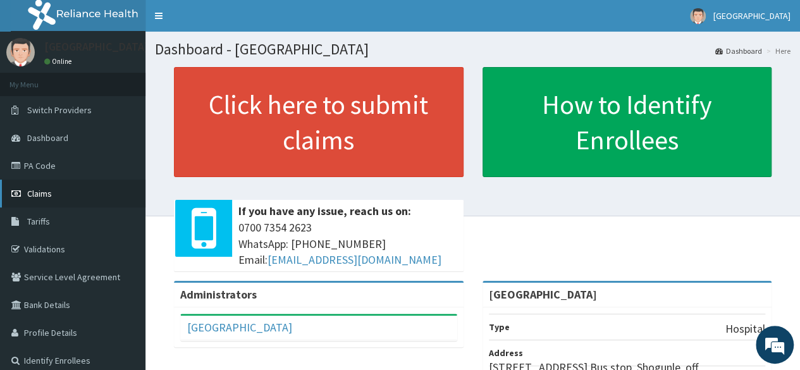
click at [39, 195] on span "Claims" at bounding box center [39, 193] width 25 height 11
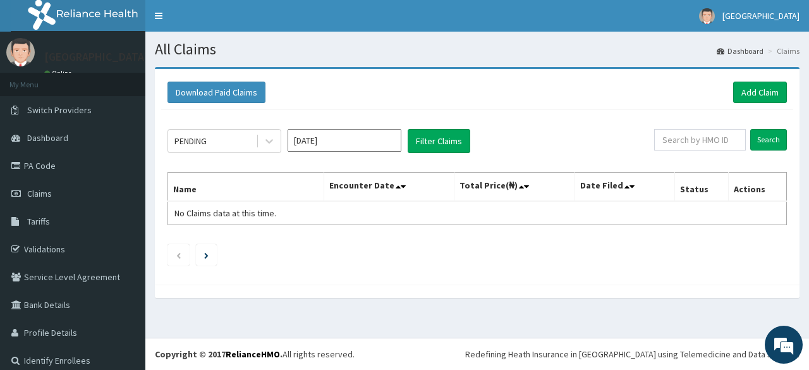
click at [336, 297] on div "Download Paid Claims Add Claim × Note you can only download claims within a max…" at bounding box center [477, 188] width 664 height 243
click at [690, 140] on input "text" at bounding box center [700, 139] width 92 height 21
type input "KGP/10250/B"
click at [750, 129] on input "Search" at bounding box center [768, 139] width 37 height 21
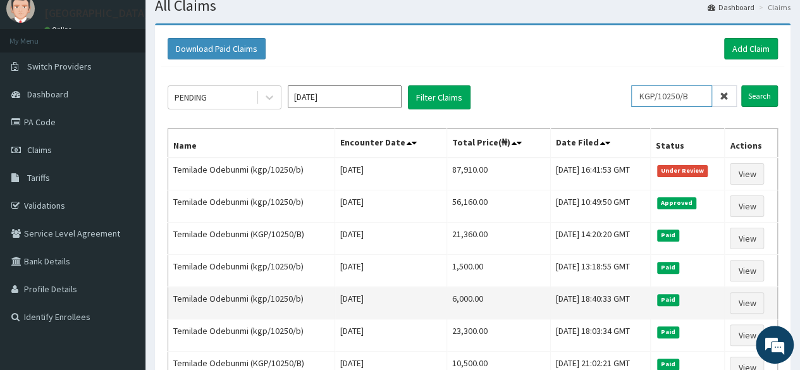
scroll to position [43, 0]
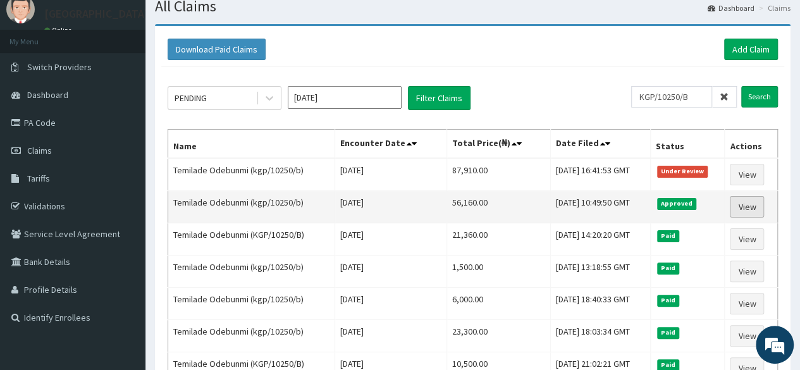
click at [741, 203] on link "View" at bounding box center [746, 206] width 34 height 21
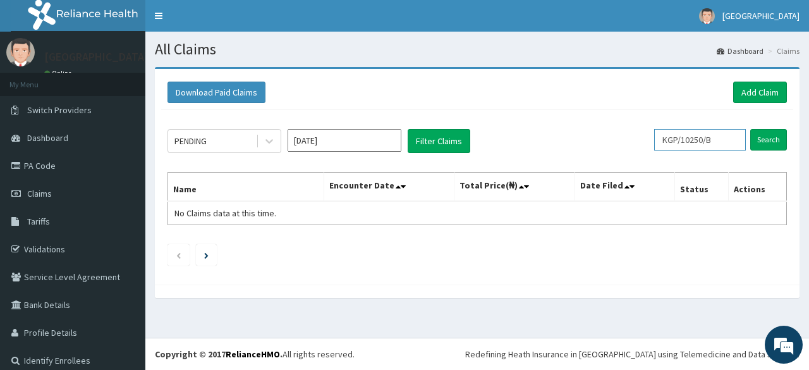
click at [726, 138] on input "KGP/10250/B" at bounding box center [700, 139] width 92 height 21
type input "K"
type input "YSS/10150/B"
click at [759, 143] on input "Search" at bounding box center [768, 139] width 37 height 21
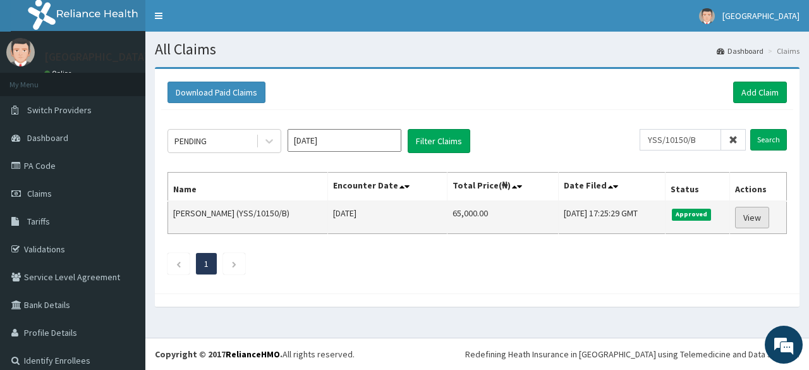
click at [743, 221] on link "View" at bounding box center [752, 217] width 34 height 21
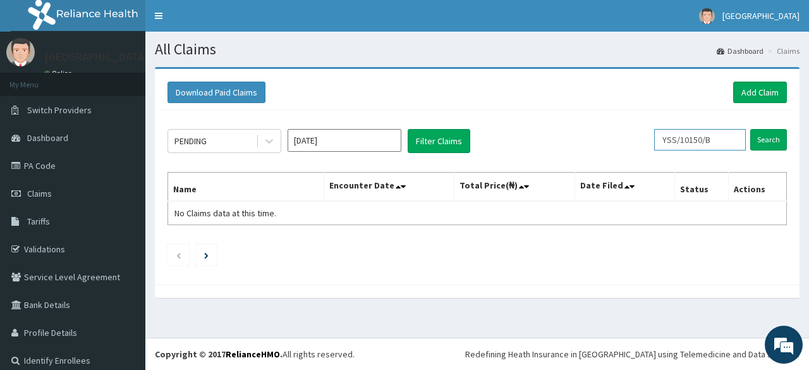
click at [716, 144] on input "YSS/10150/B" at bounding box center [700, 139] width 92 height 21
type input "Y"
type input "YSS/10142/C"
click at [755, 134] on input "Search" at bounding box center [768, 139] width 37 height 21
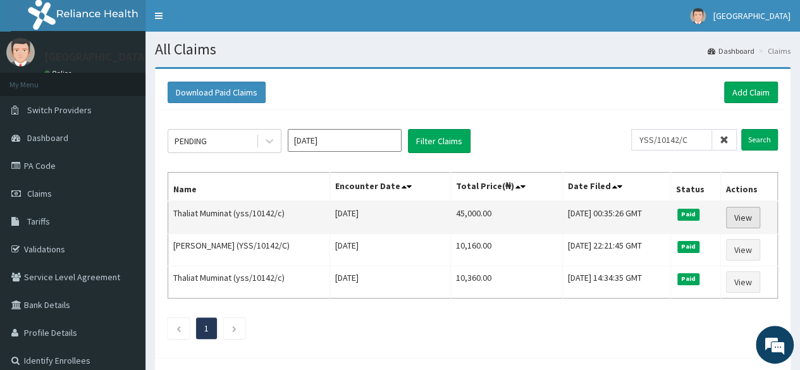
click at [747, 225] on link "View" at bounding box center [743, 217] width 34 height 21
